Goal: Answer question/provide support

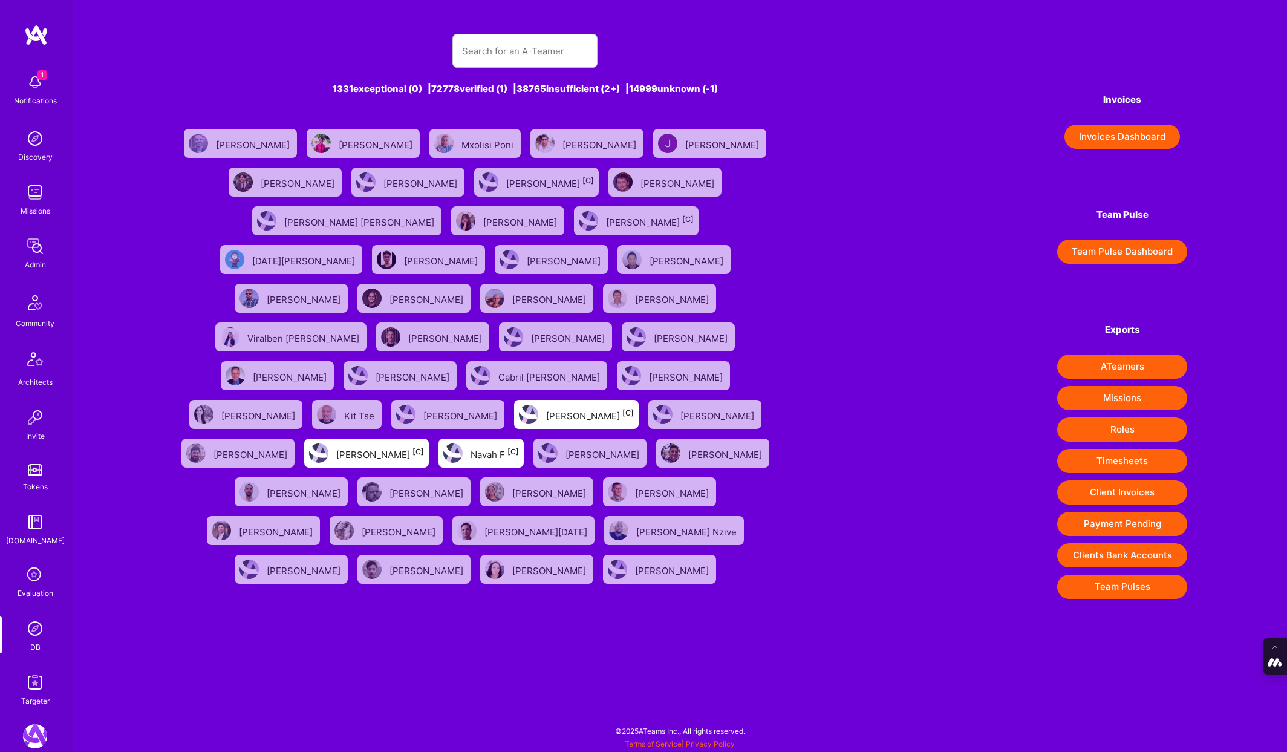
click at [38, 597] on div "Evaluation" at bounding box center [36, 593] width 36 height 13
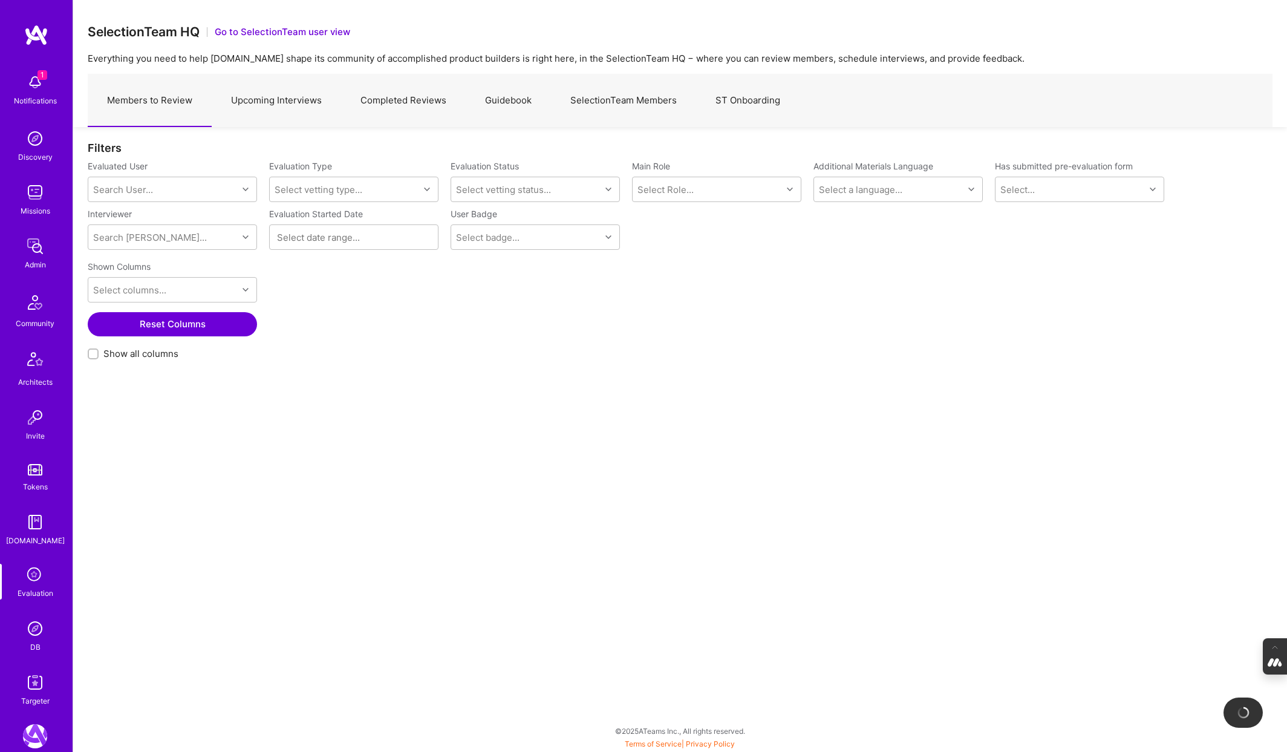
click at [412, 102] on link "Completed Reviews" at bounding box center [403, 100] width 125 height 53
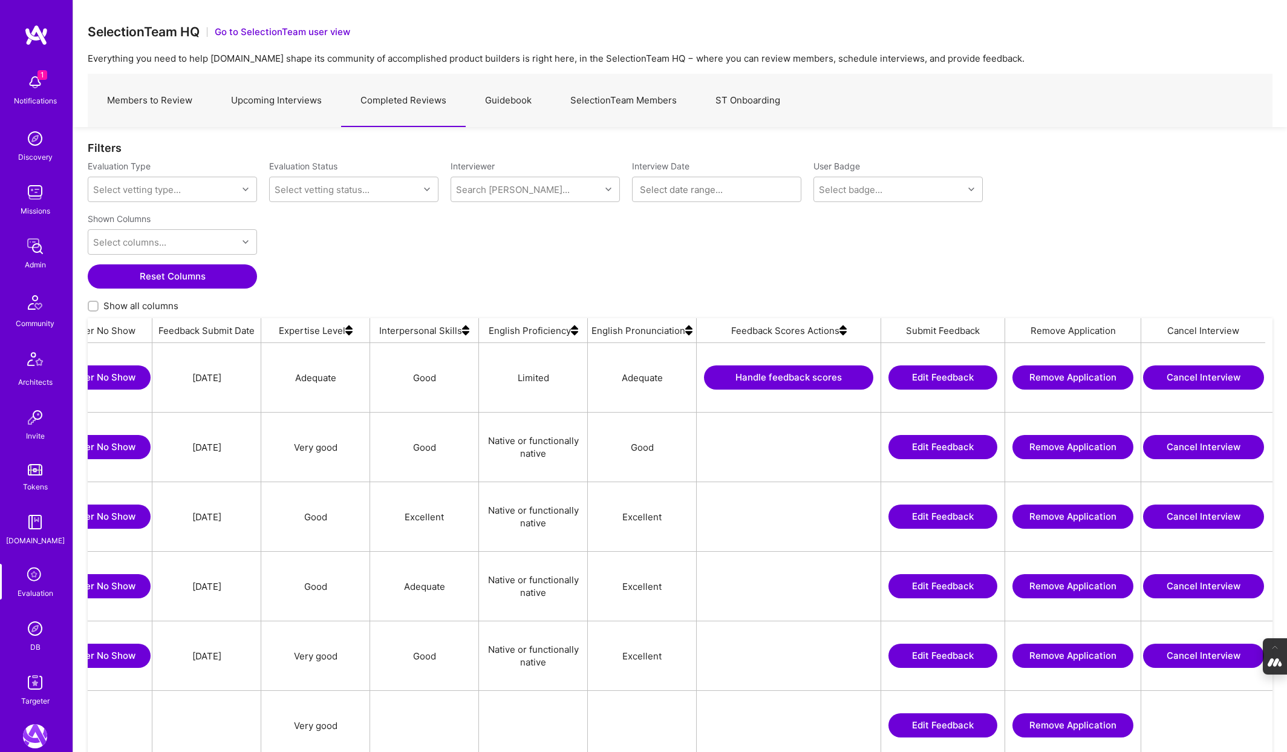
scroll to position [0, 859]
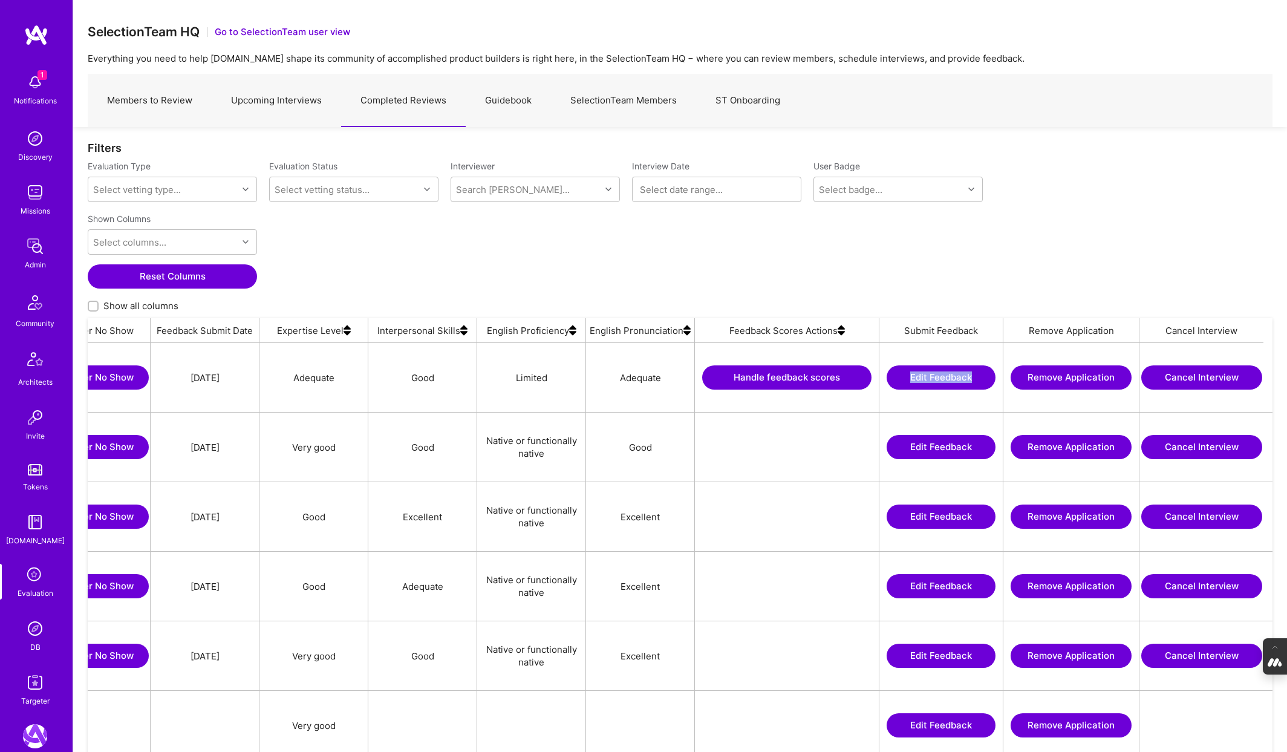
click at [789, 372] on button "Handle feedback scores" at bounding box center [786, 377] width 169 height 24
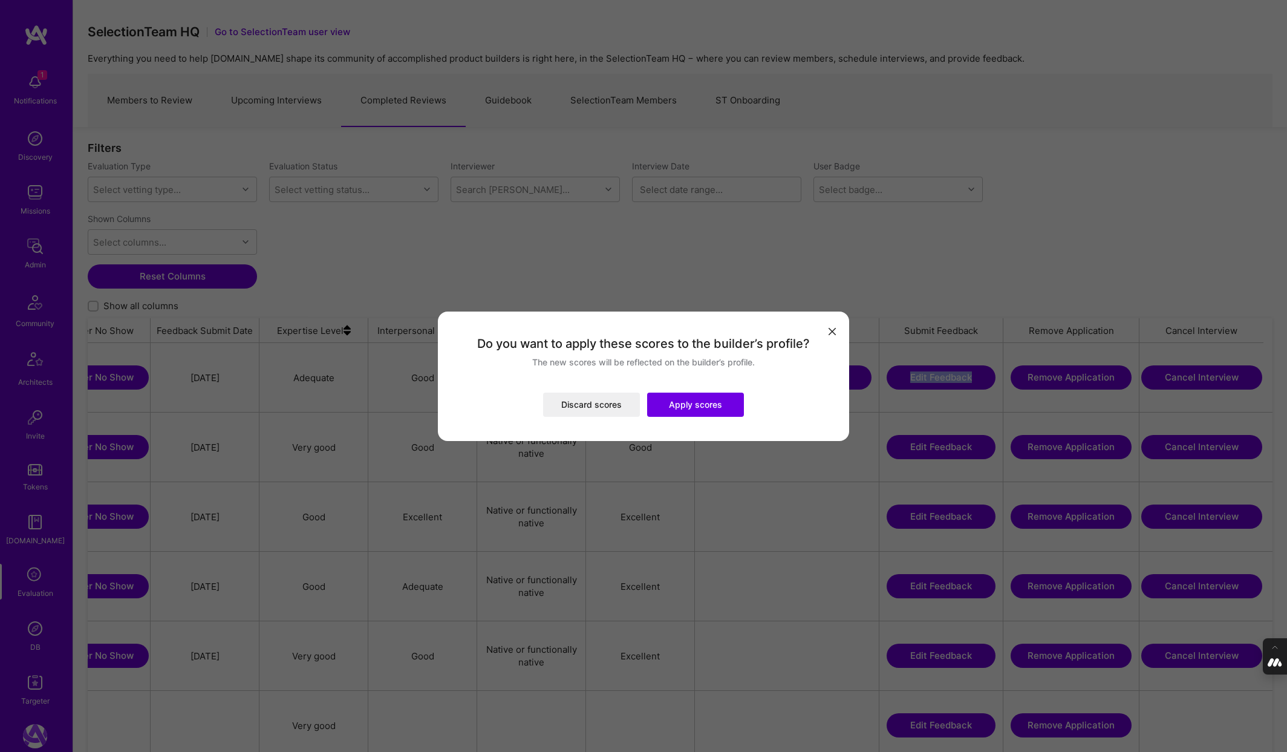
click at [683, 409] on button "Apply scores" at bounding box center [695, 404] width 97 height 24
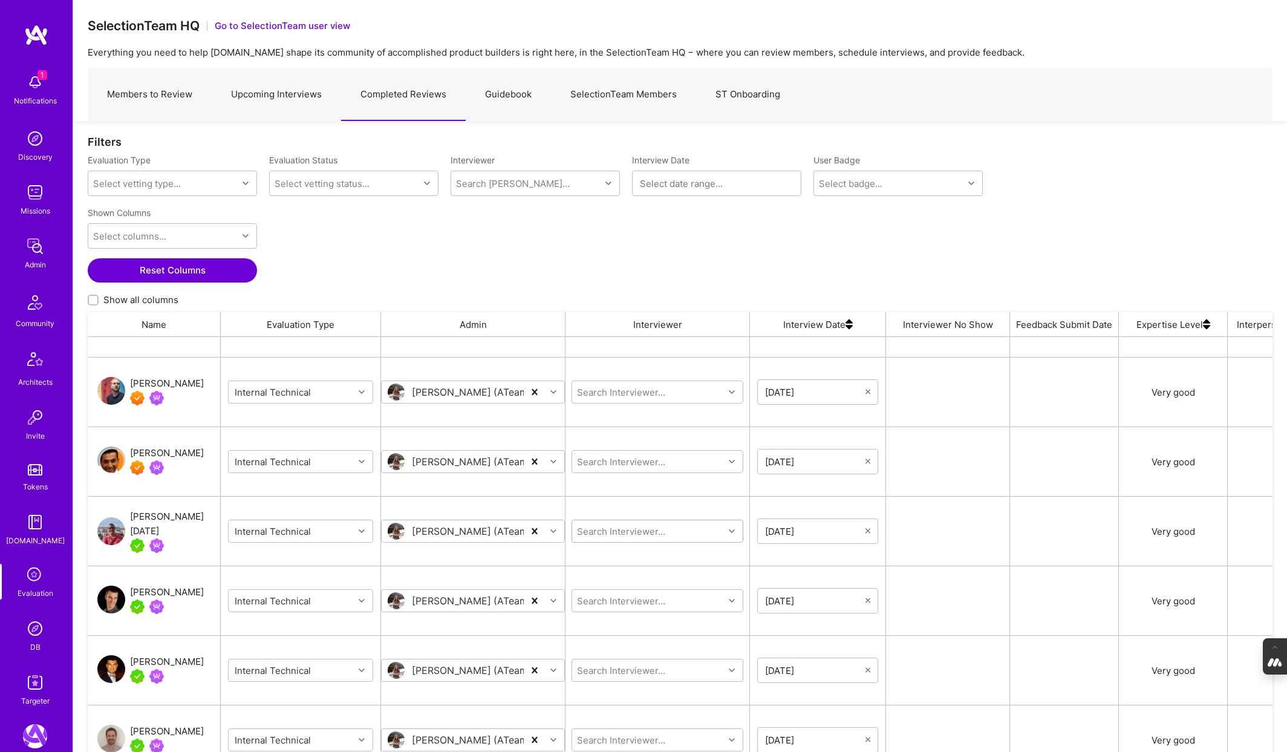
scroll to position [0, 0]
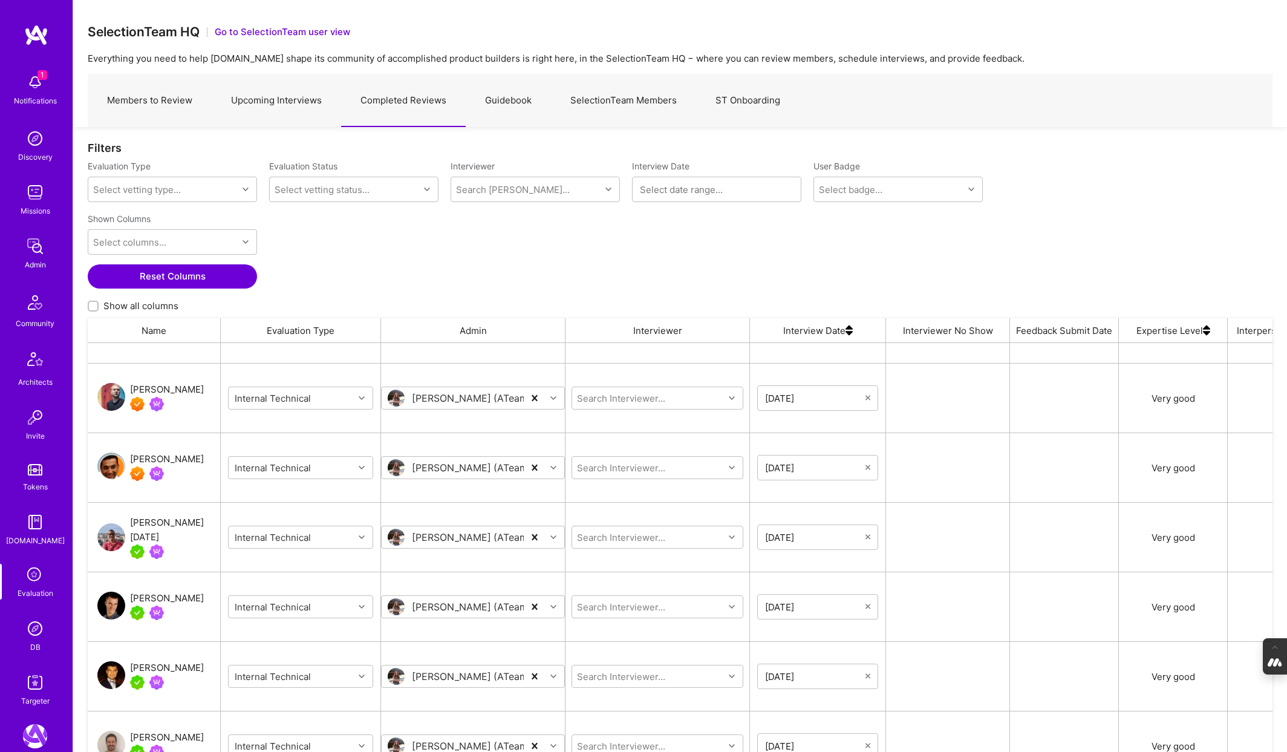
click at [93, 304] on input "Show all columns" at bounding box center [94, 306] width 8 height 8
checkbox input "true"
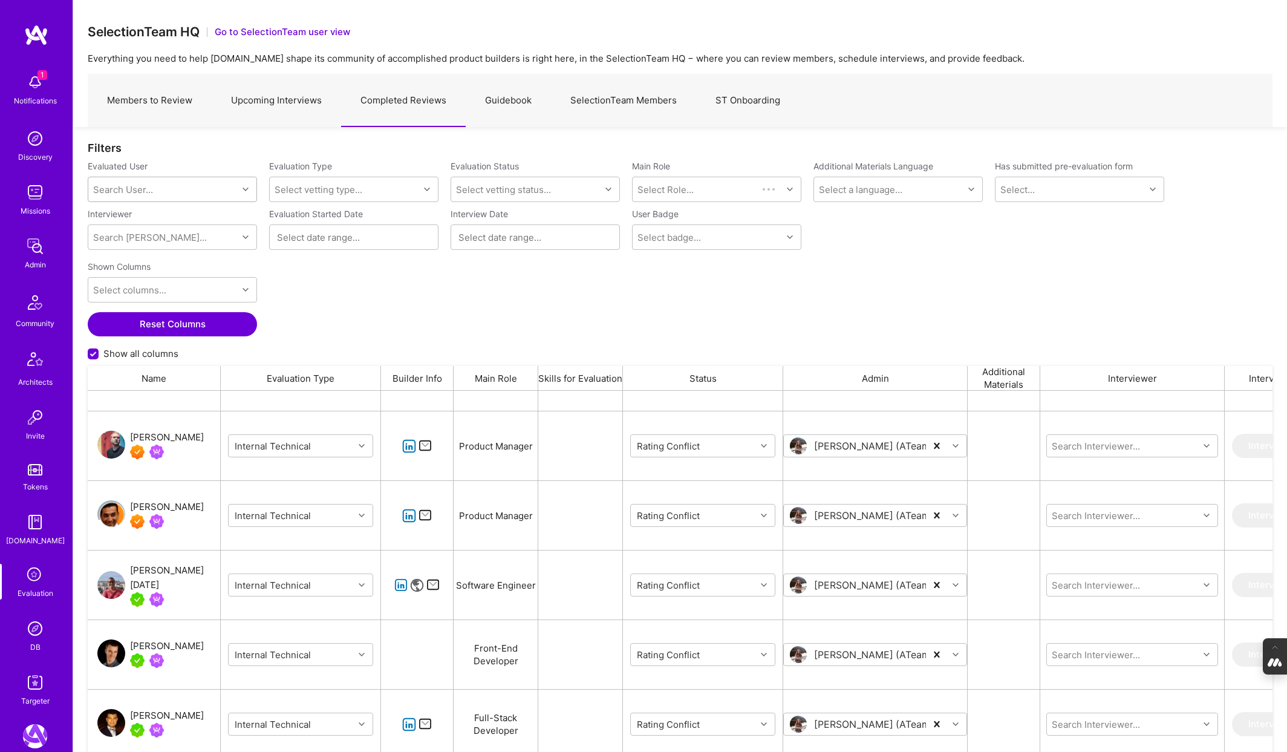
click at [166, 188] on div "Search User..." at bounding box center [162, 189] width 149 height 24
type input "[PERSON_NAME]"
click at [174, 216] on div "[PERSON_NAME]" at bounding box center [187, 220] width 123 height 13
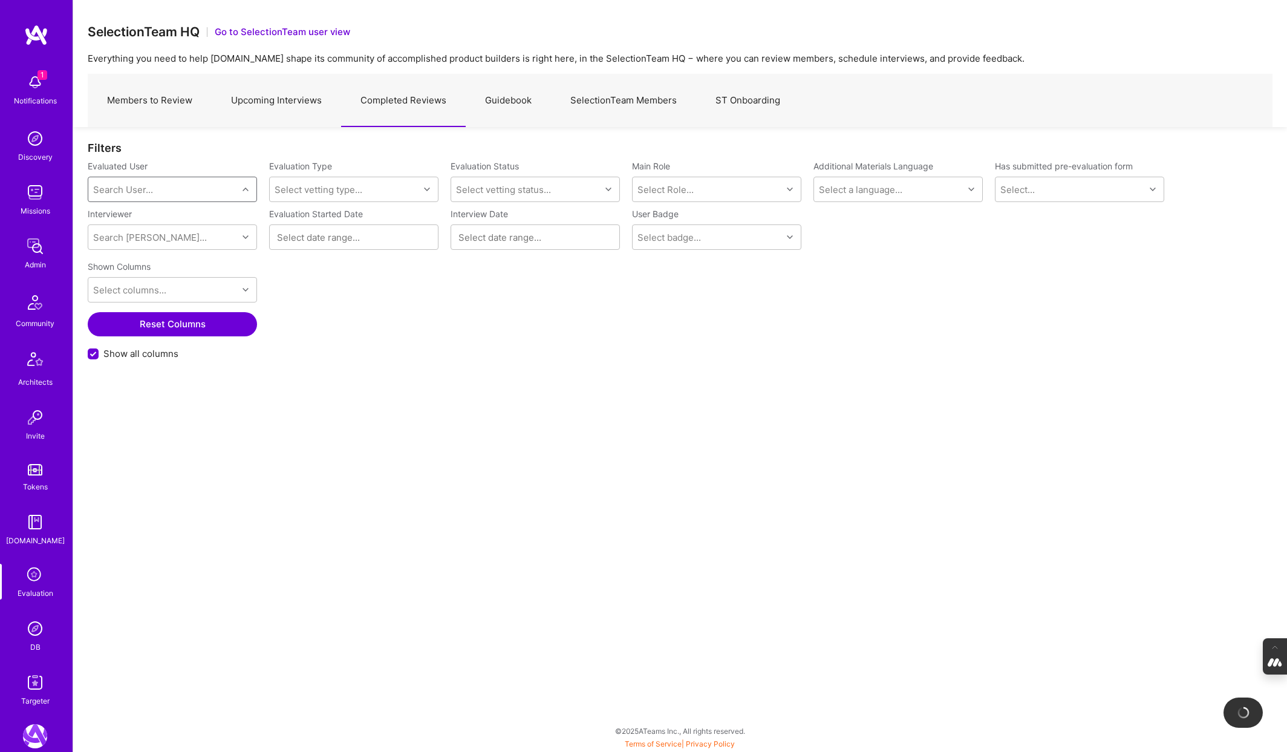
click at [149, 197] on div "Search User..." at bounding box center [162, 189] width 149 height 24
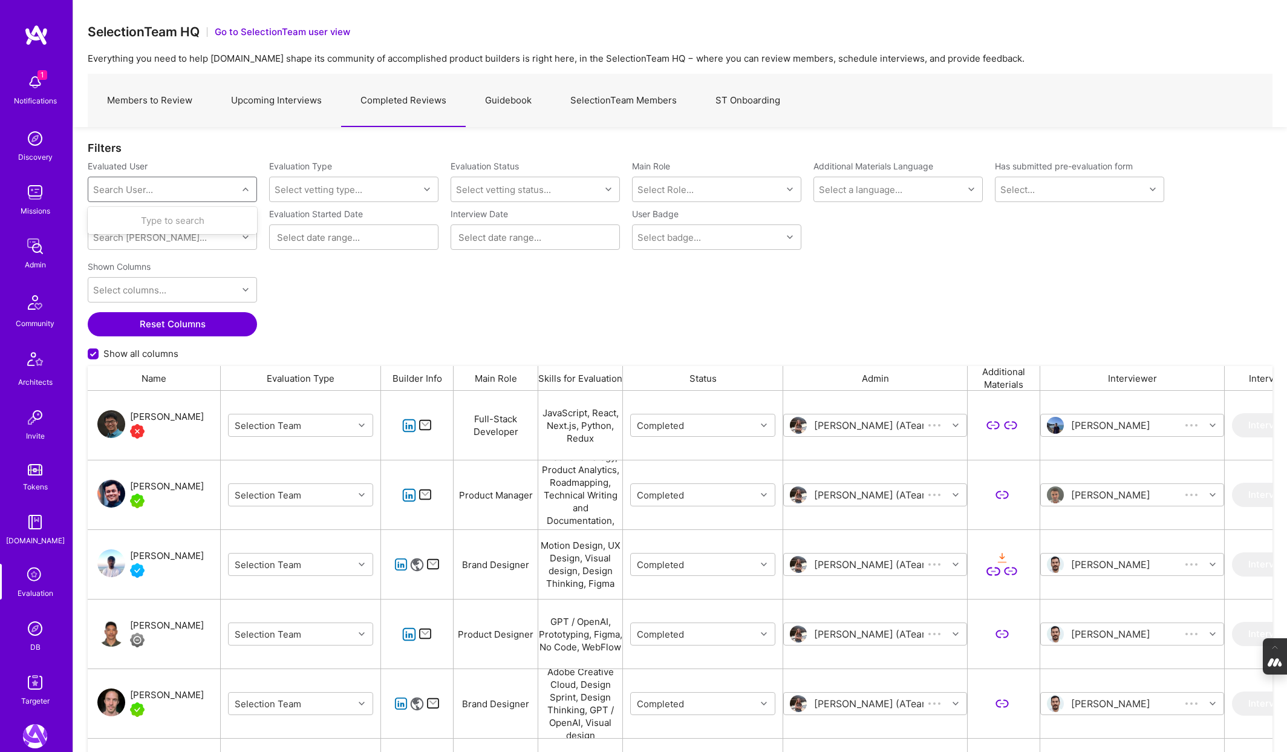
scroll to position [625, 1185]
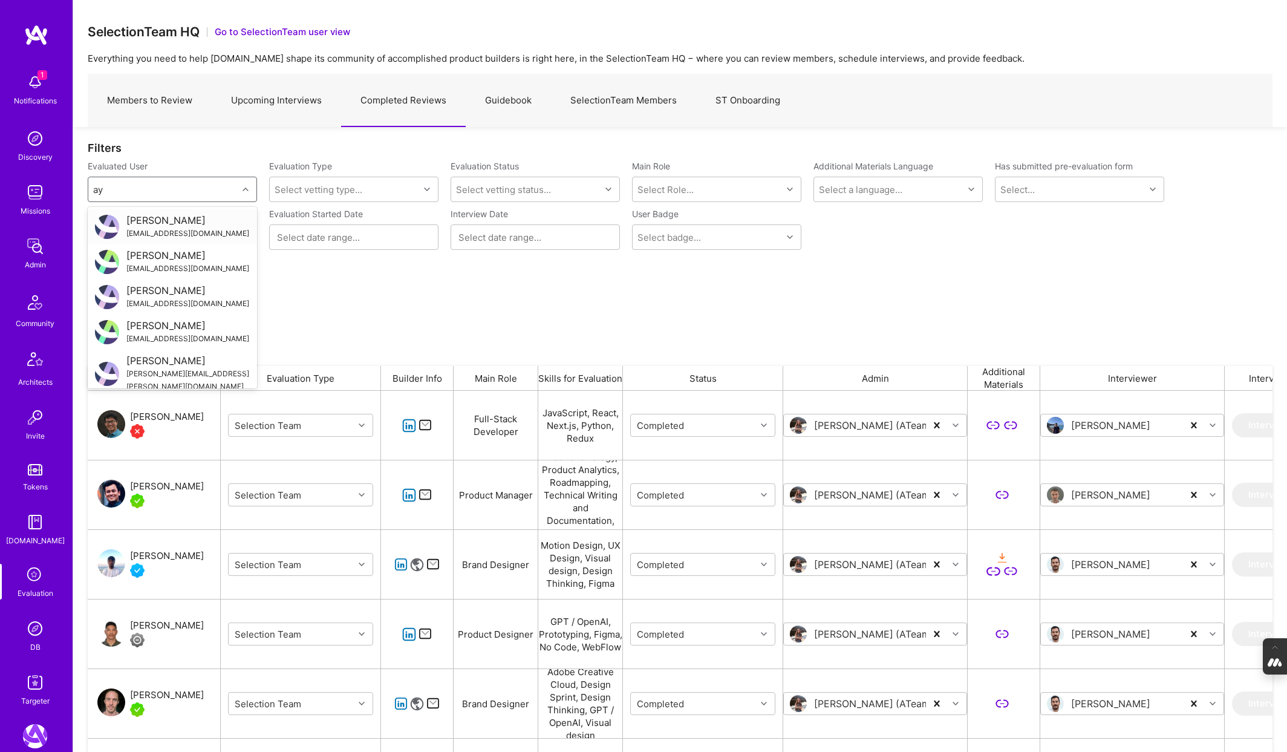
type input "ay"
type input "[PERSON_NAME]"
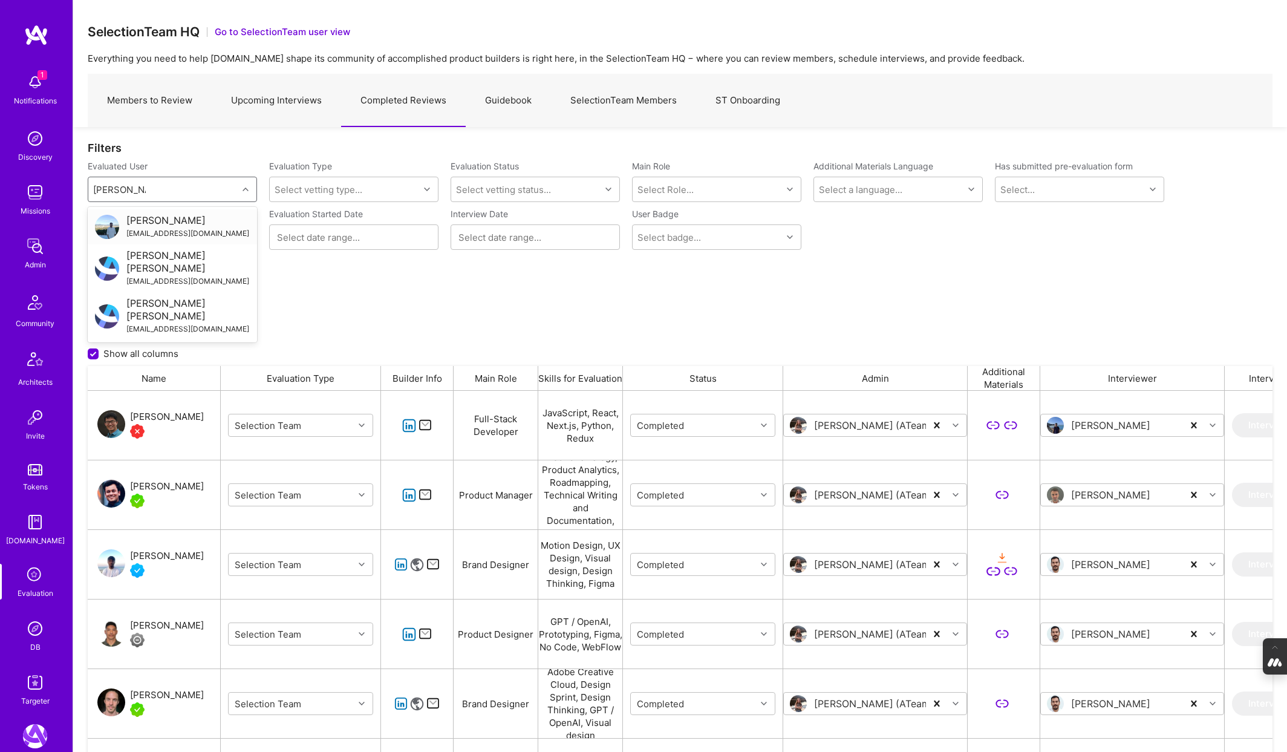
click at [160, 232] on div "[EMAIL_ADDRESS][DOMAIN_NAME]" at bounding box center [187, 233] width 123 height 13
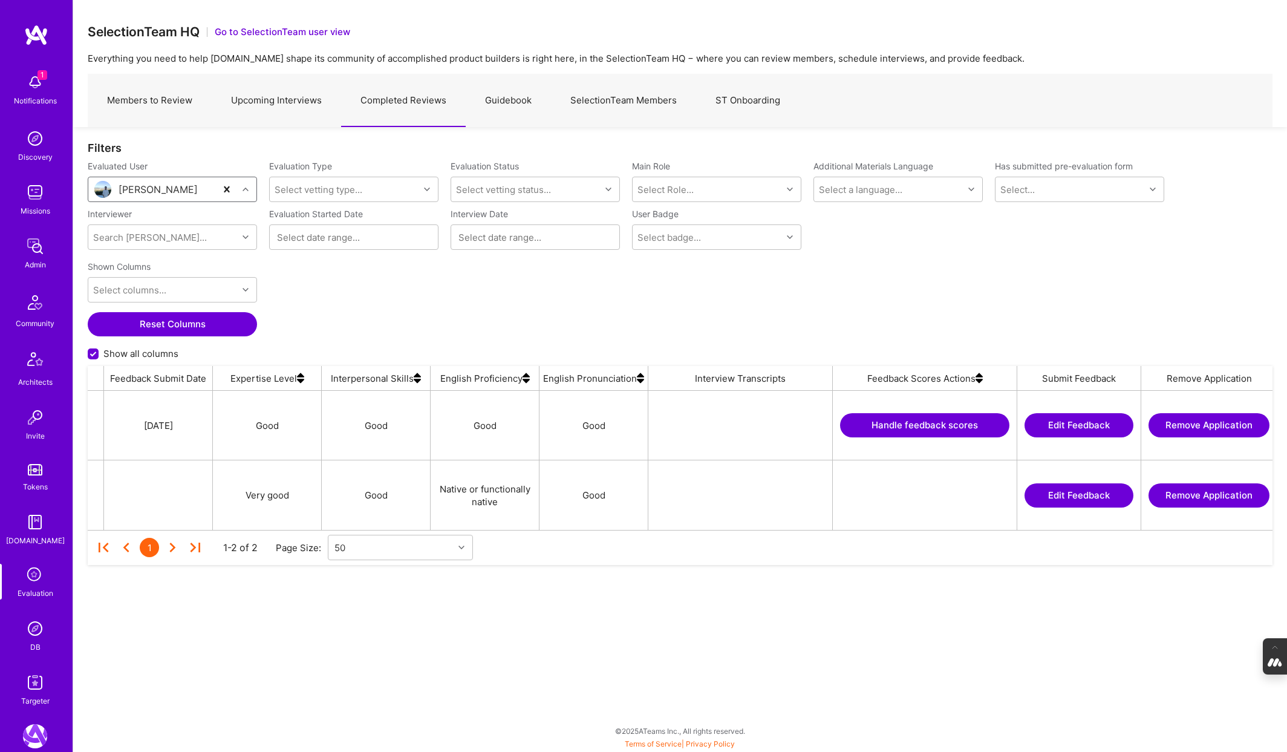
scroll to position [0, 2069]
click at [900, 423] on button "Handle feedback scores" at bounding box center [920, 425] width 169 height 24
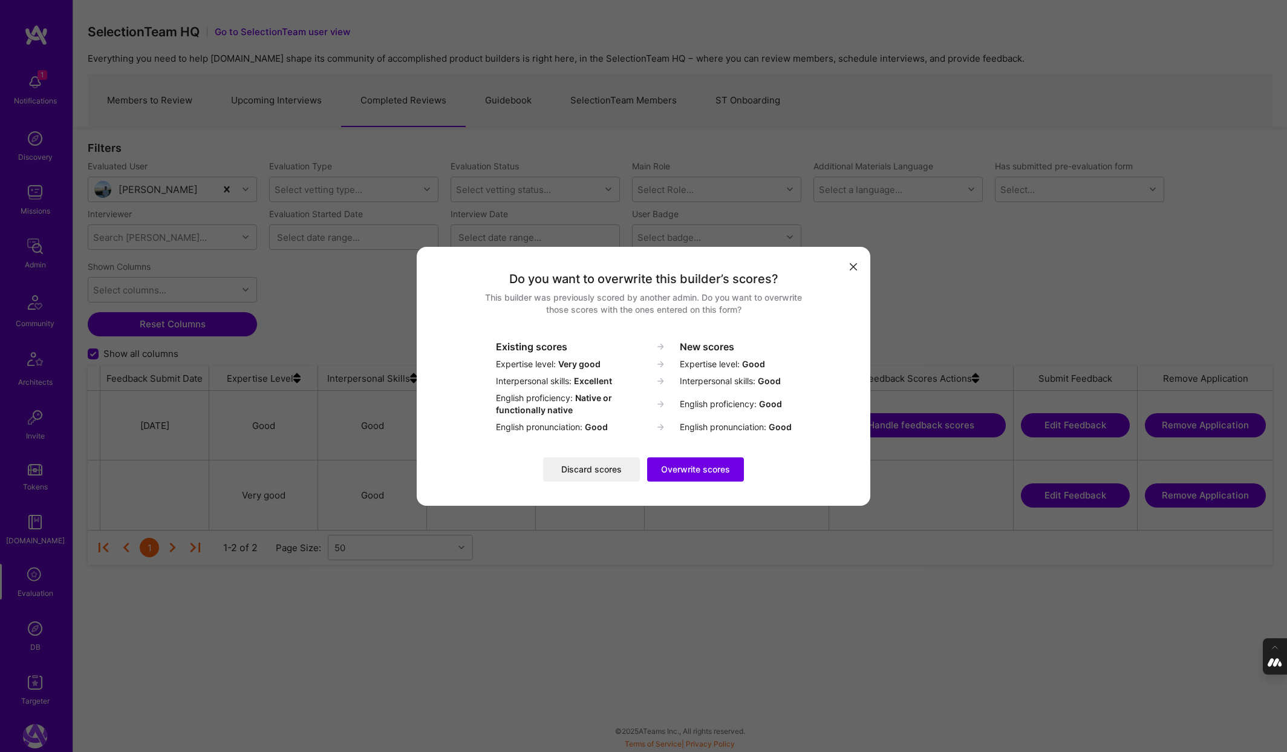
click at [586, 469] on button "Discard scores" at bounding box center [591, 469] width 97 height 24
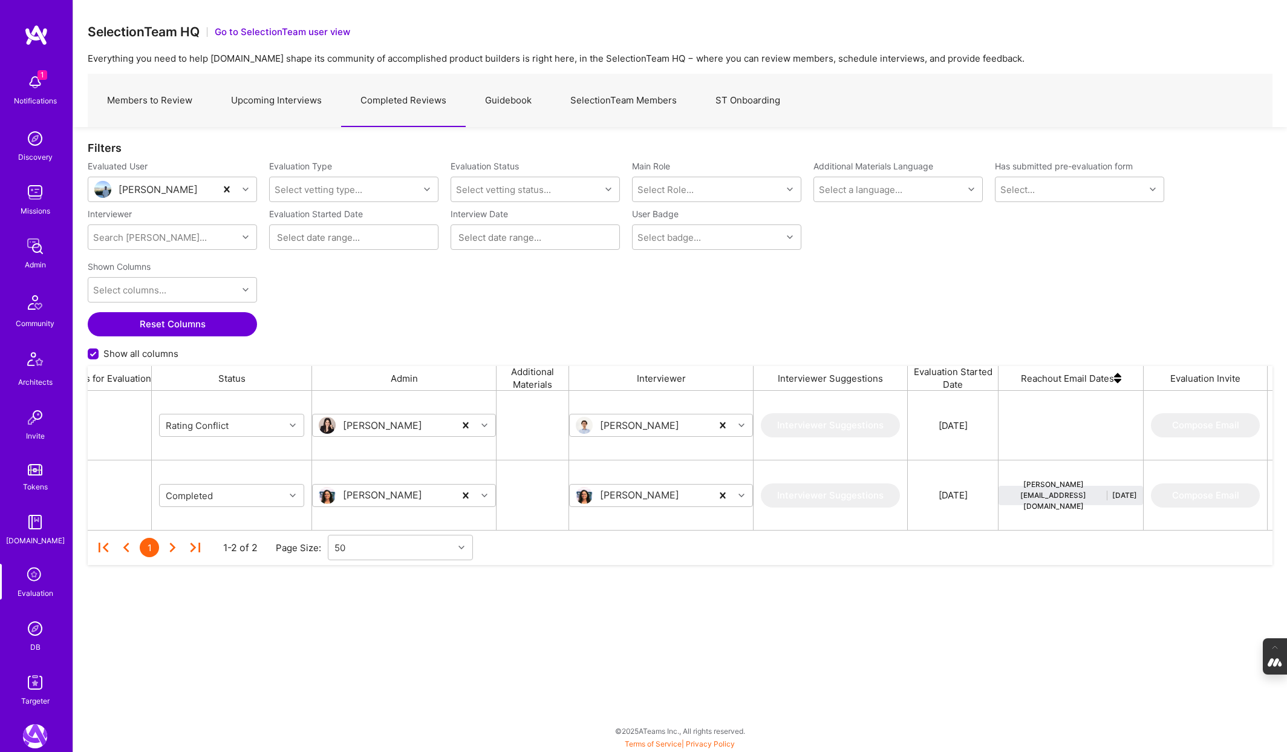
scroll to position [0, 0]
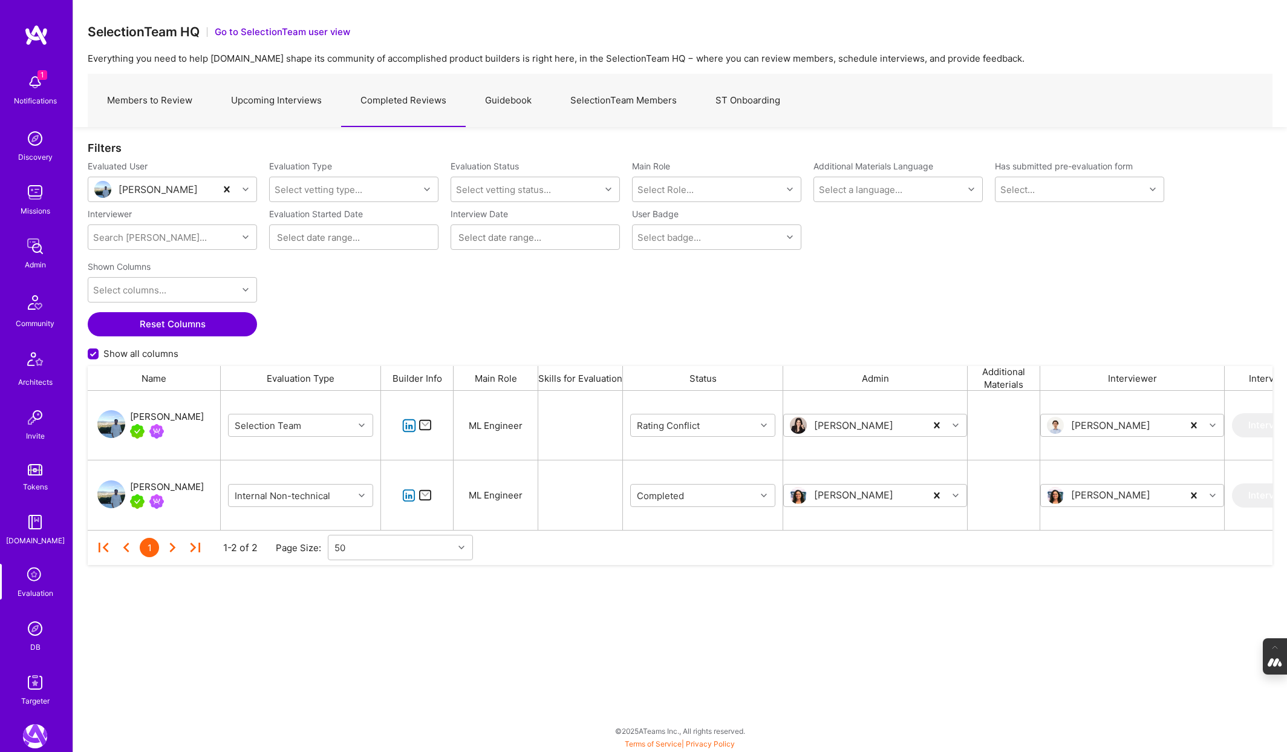
click at [134, 418] on div "[PERSON_NAME]" at bounding box center [167, 416] width 74 height 15
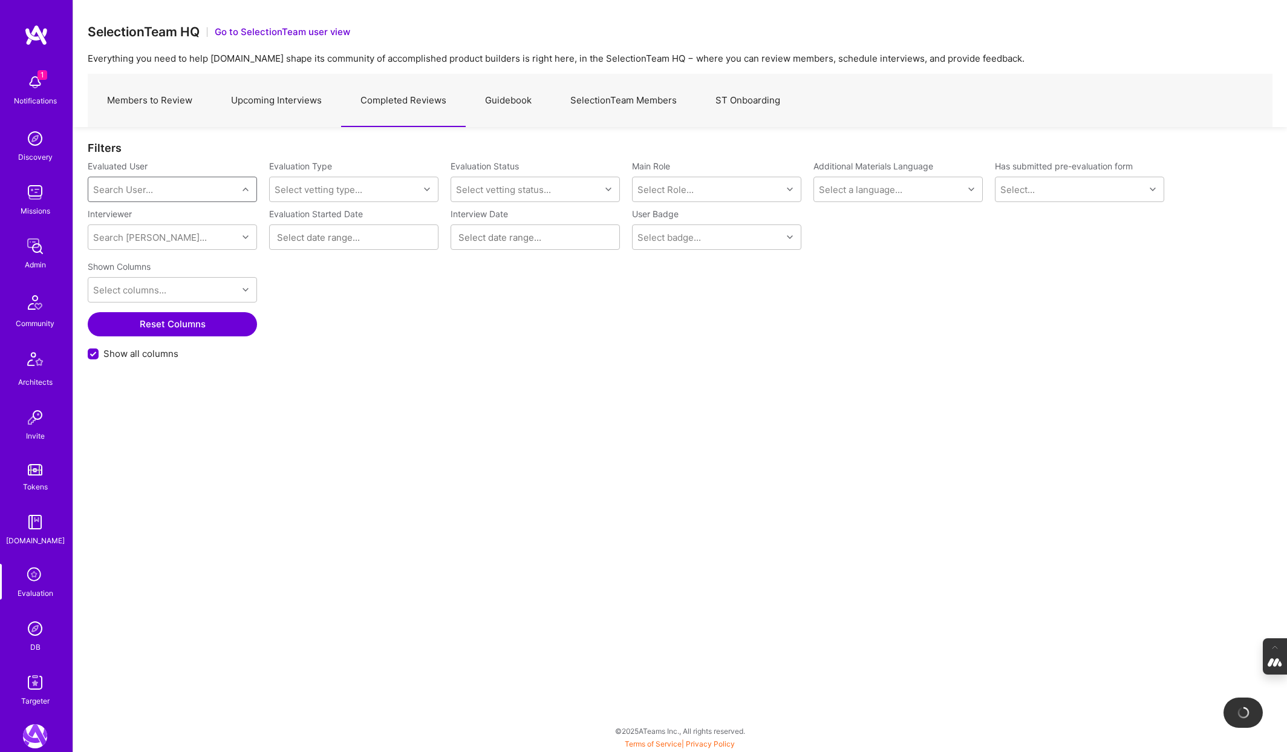
click at [144, 192] on div "Search User..." at bounding box center [123, 189] width 60 height 13
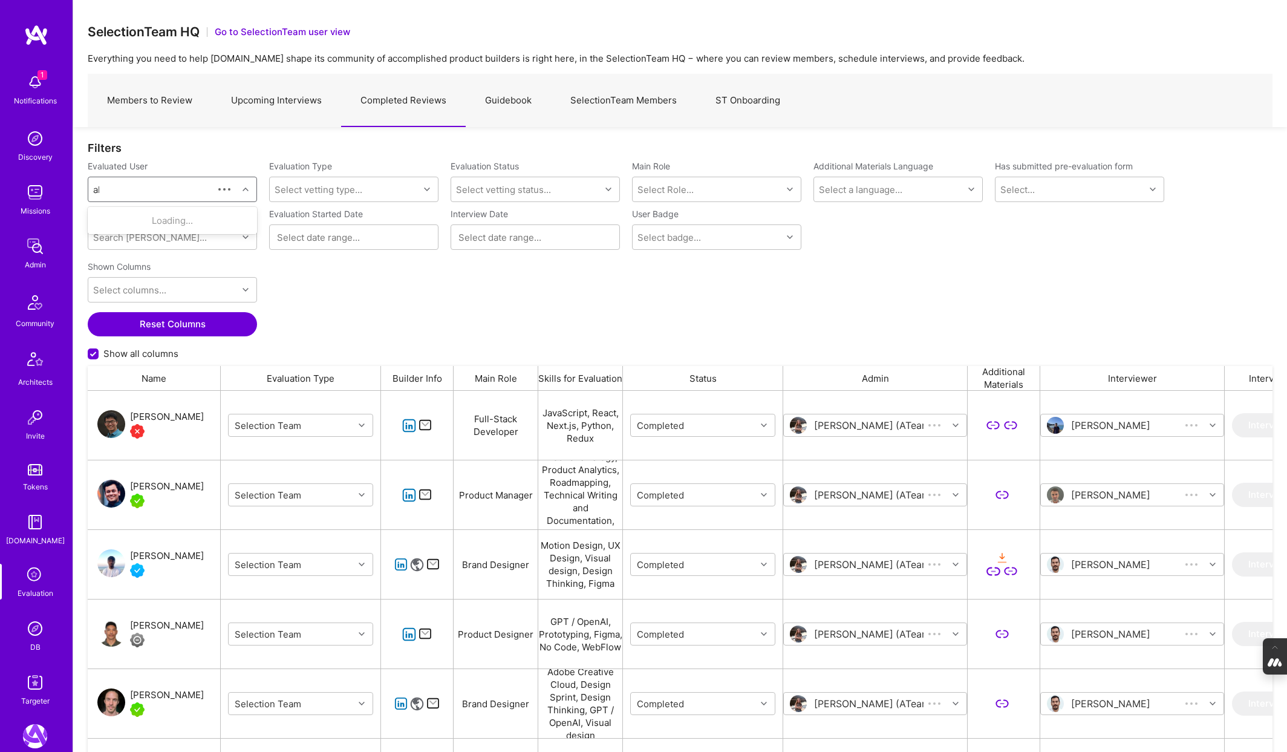
scroll to position [625, 1185]
type input "[PERSON_NAME]"
click at [141, 222] on div "[PERSON_NAME]" at bounding box center [187, 220] width 123 height 13
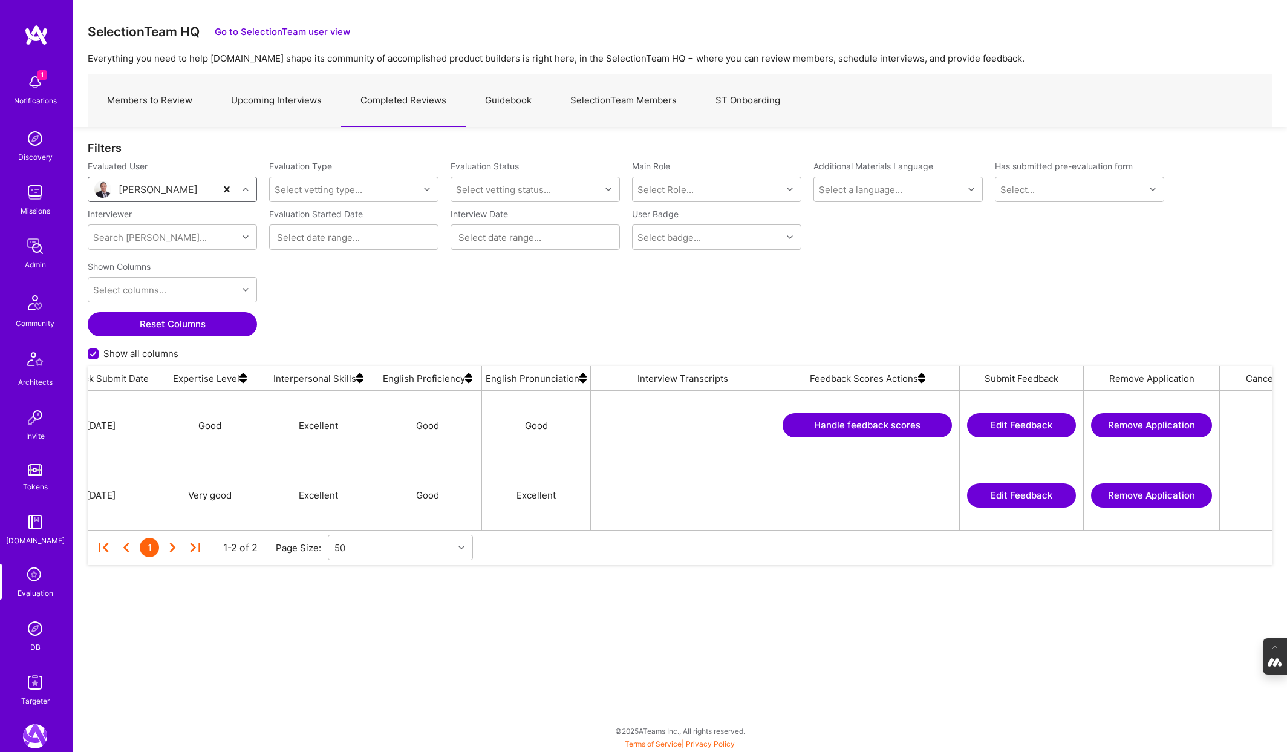
scroll to position [0, 2204]
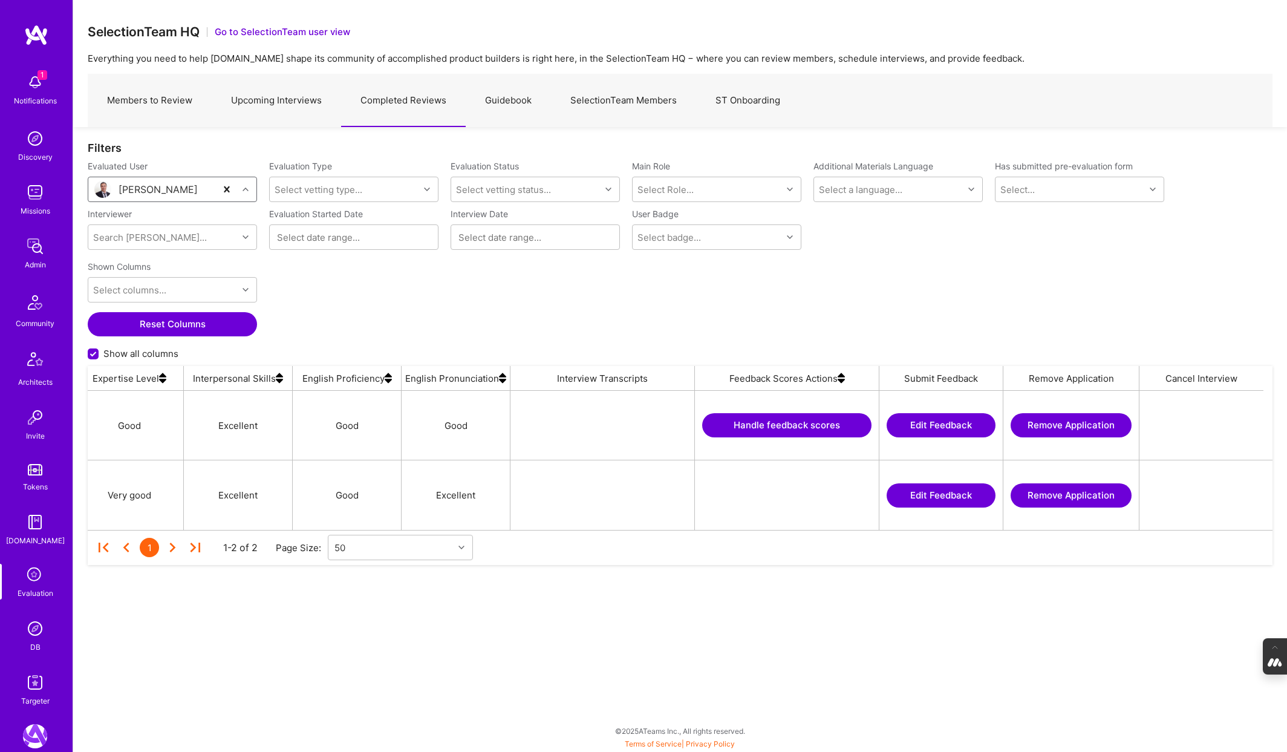
click at [770, 422] on button "Handle feedback scores" at bounding box center [786, 425] width 169 height 24
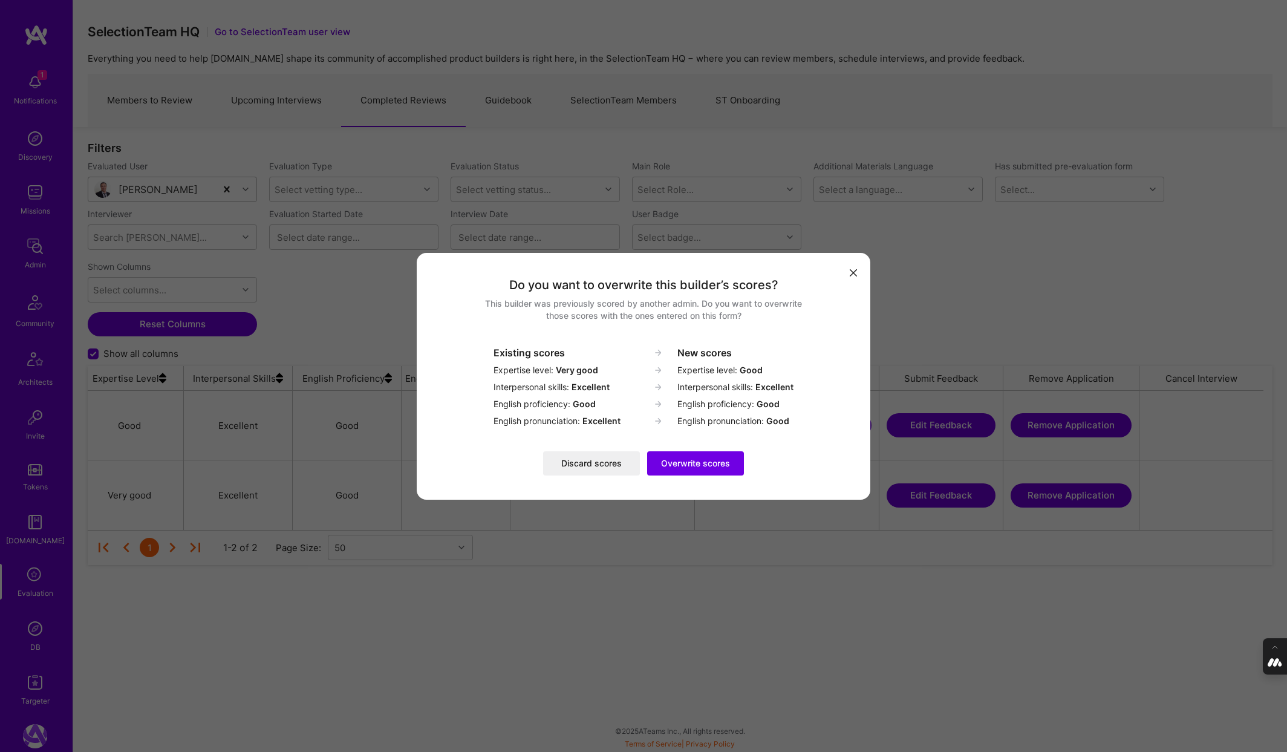
click at [574, 464] on button "Discard scores" at bounding box center [591, 463] width 97 height 24
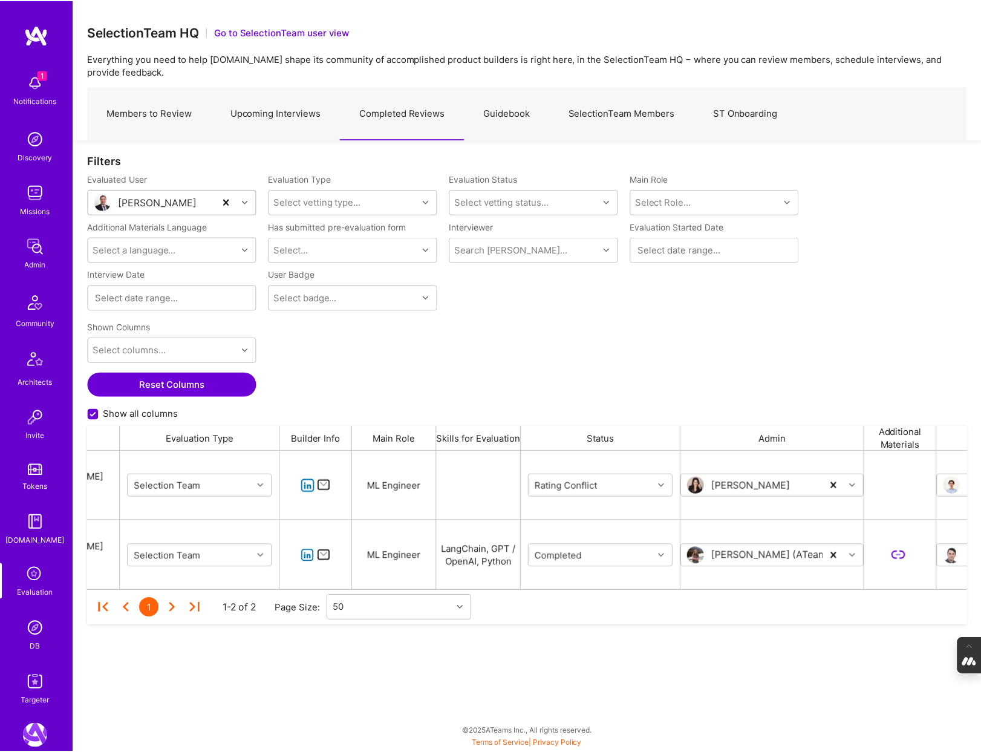
scroll to position [139, 879]
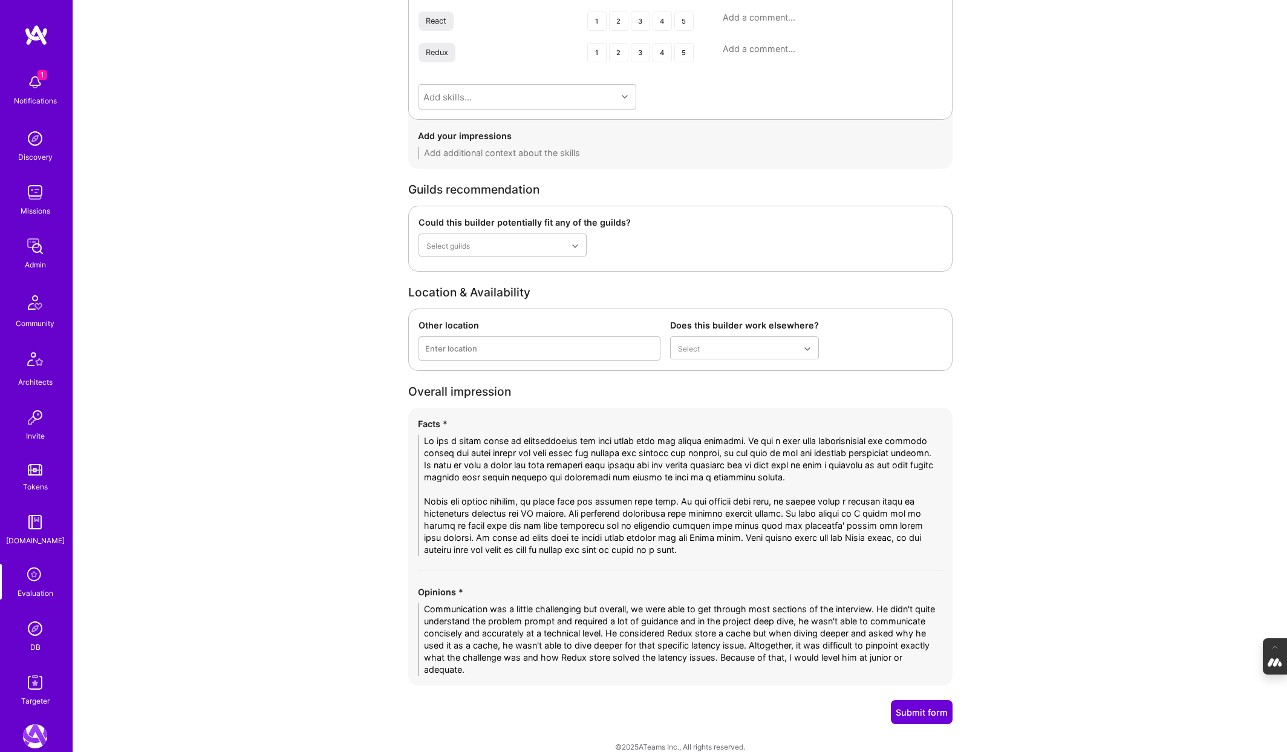
scroll to position [2149, 0]
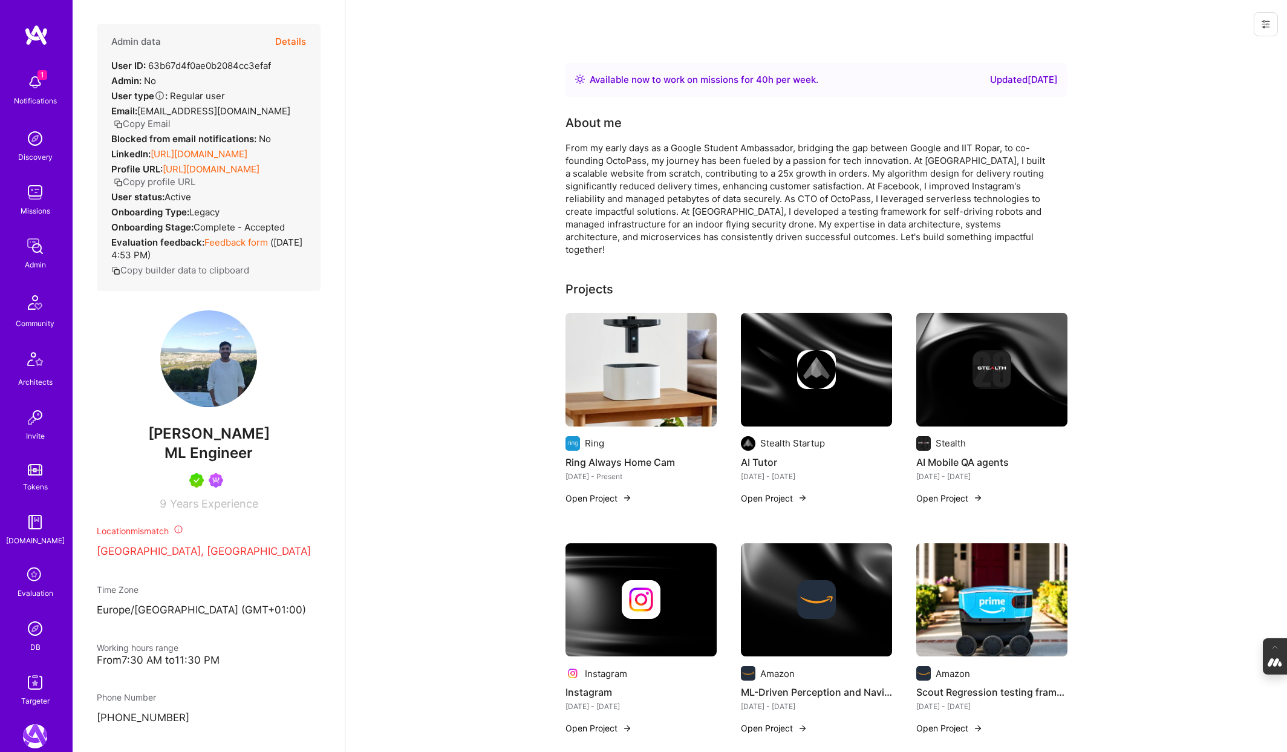
click at [296, 43] on button "Details" at bounding box center [290, 41] width 31 height 35
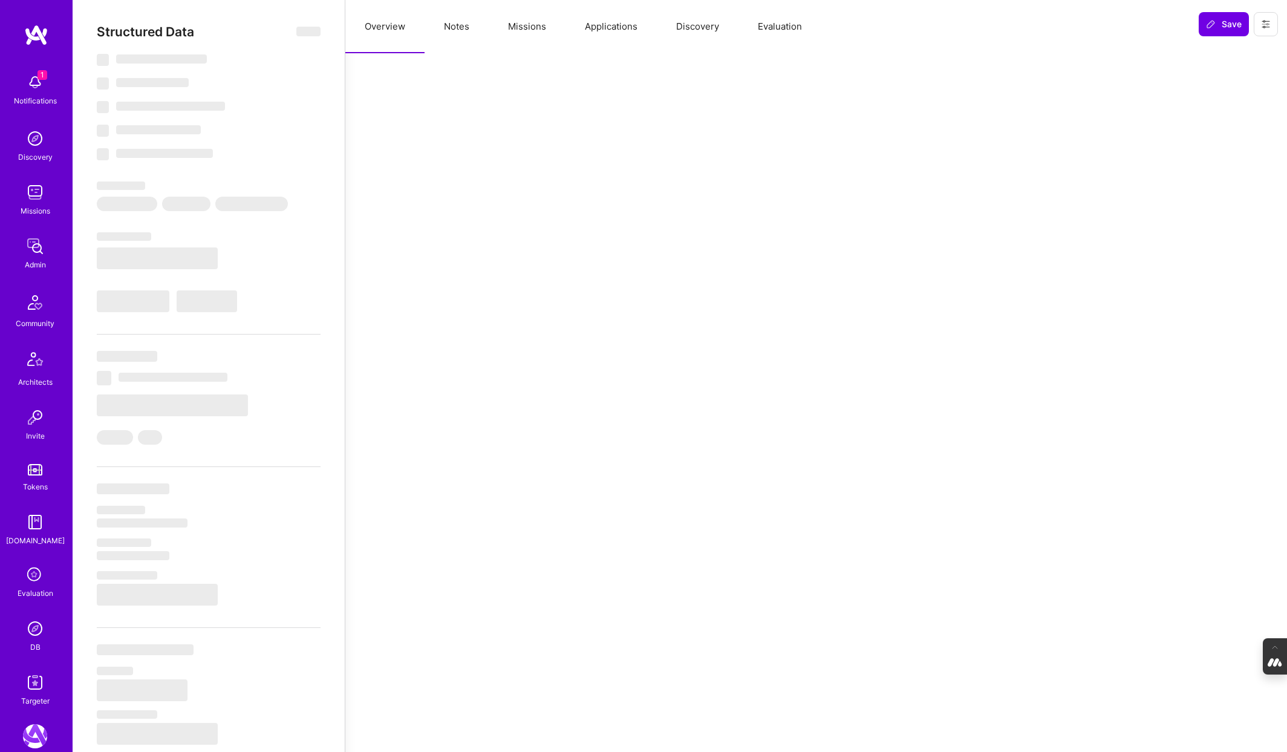
click at [759, 36] on button "Evaluation" at bounding box center [779, 26] width 83 height 53
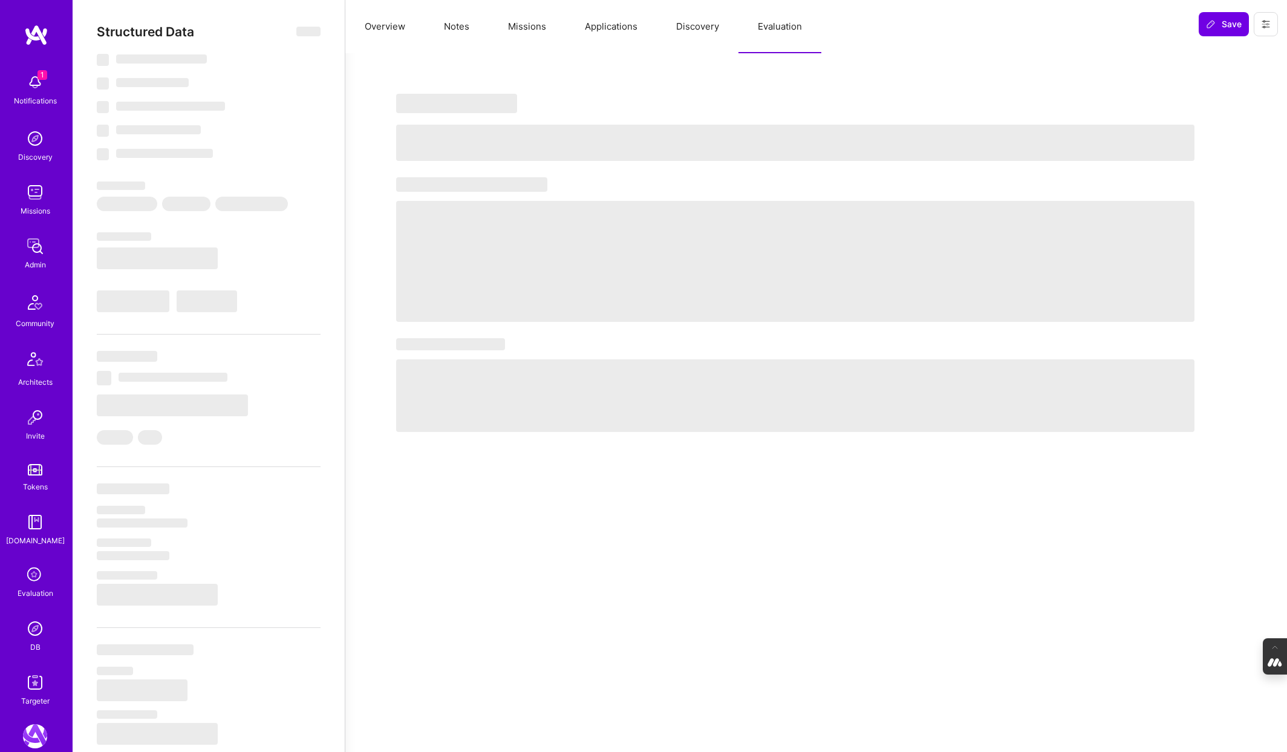
select select "Right Now"
select select "5"
select select "7"
select select "6"
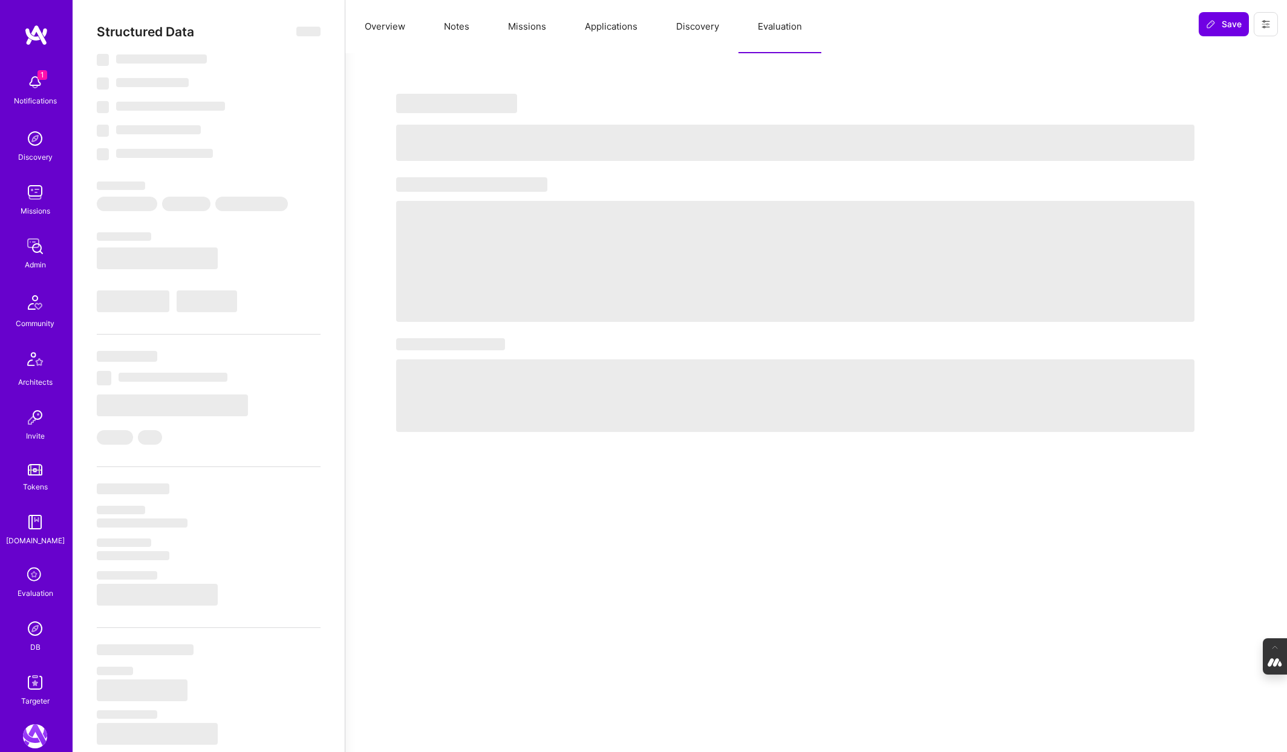
select select "CH"
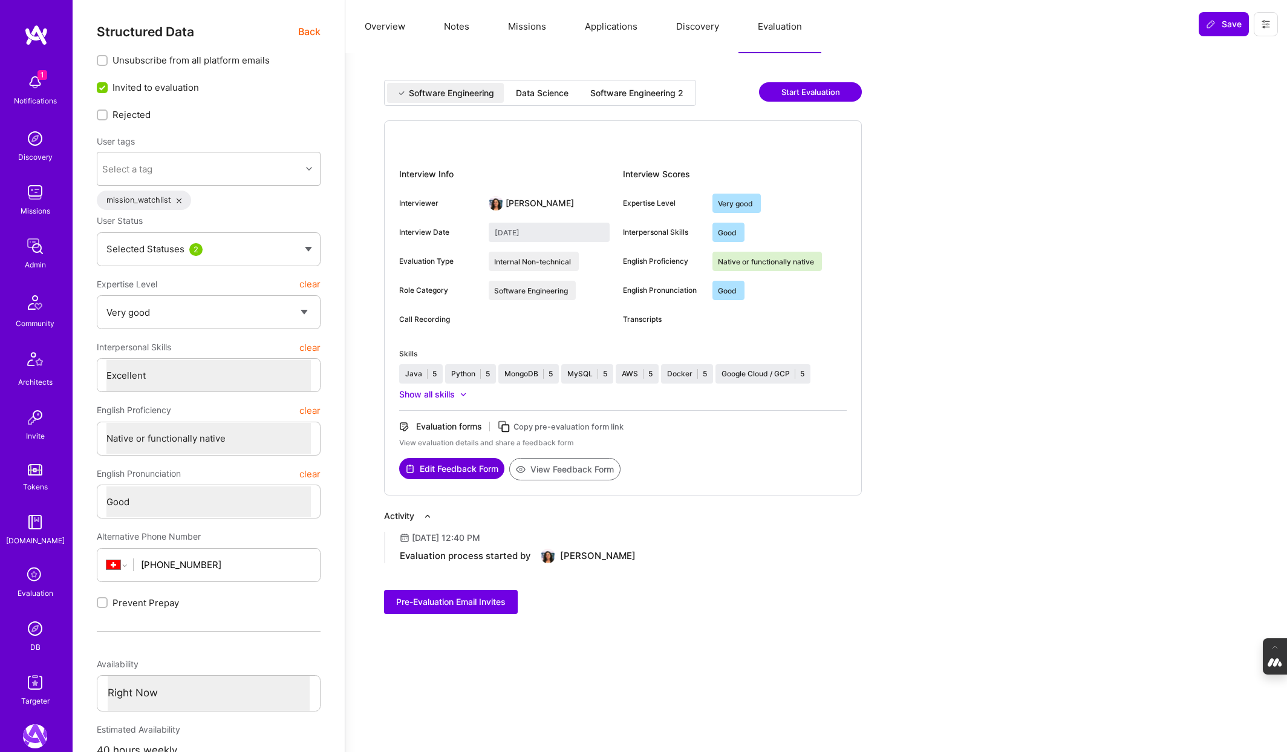
click at [542, 93] on div "Data Science" at bounding box center [542, 93] width 53 height 12
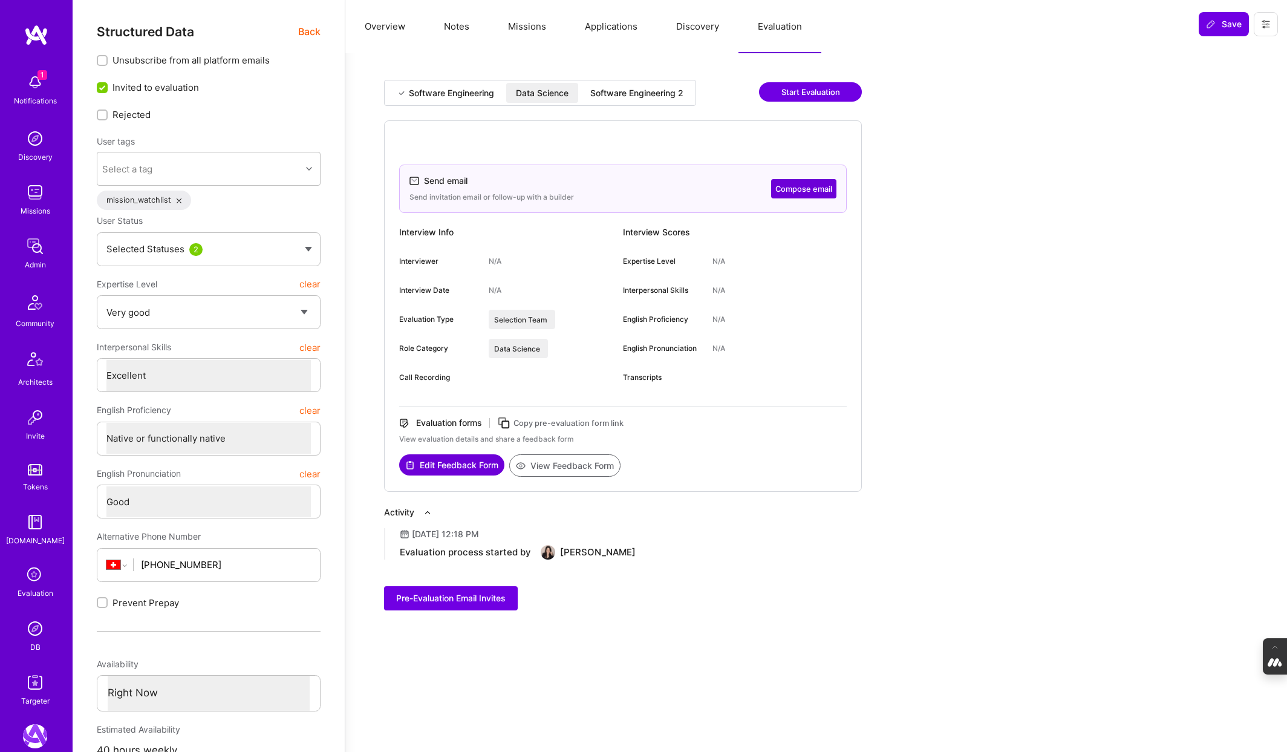
click at [640, 99] on div "Software Engineering 2" at bounding box center [637, 93] width 112 height 20
